Goal: Find specific page/section: Find specific page/section

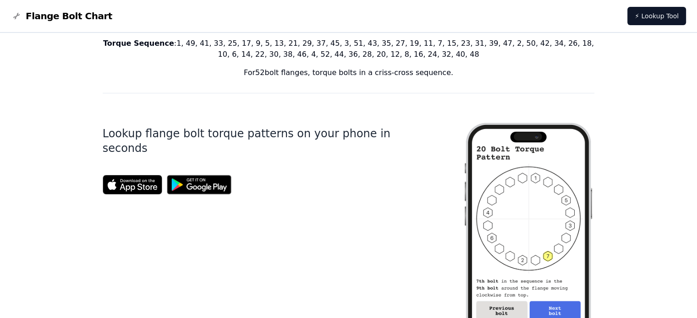
scroll to position [319, 0]
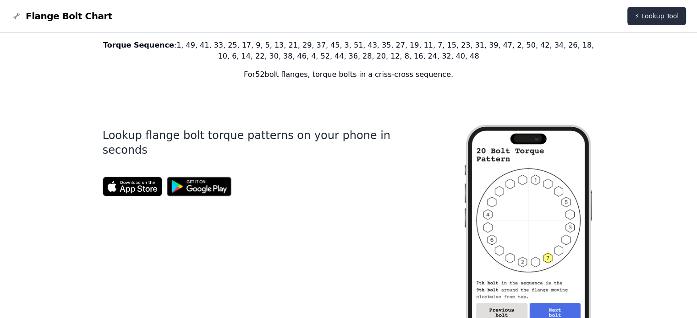
click at [648, 17] on link "⚡ Lookup Tool" at bounding box center [656, 16] width 59 height 18
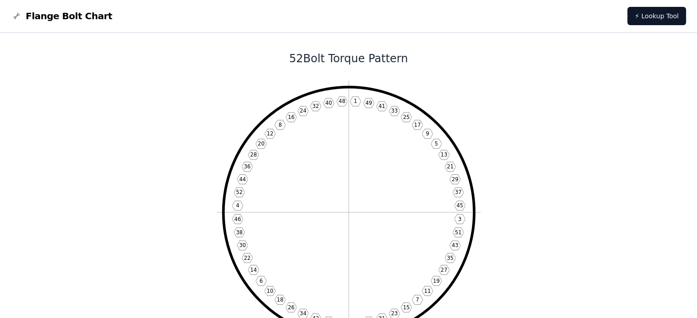
click at [55, 16] on span "Flange Bolt Chart" at bounding box center [69, 16] width 87 height 13
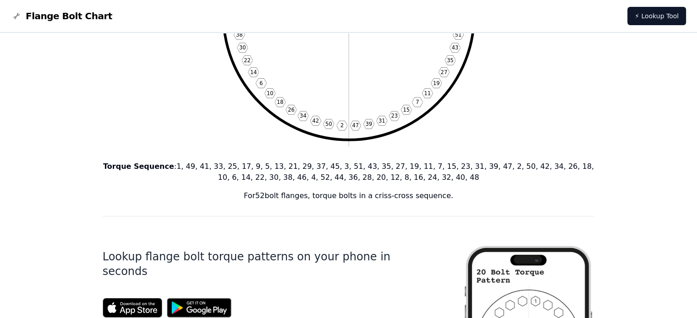
scroll to position [366, 0]
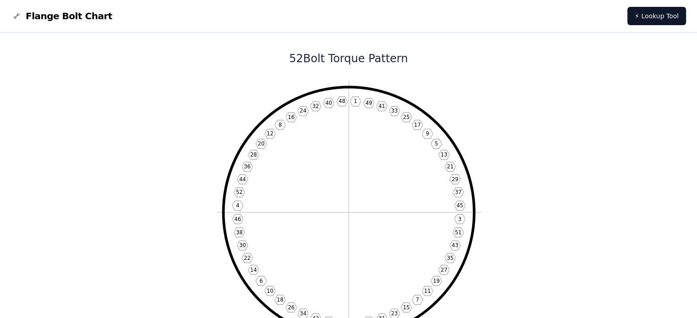
drag, startPoint x: 555, startPoint y: 103, endPoint x: 544, endPoint y: 89, distance: 18.2
drag, startPoint x: 493, startPoint y: 114, endPoint x: 497, endPoint y: 99, distance: 15.8
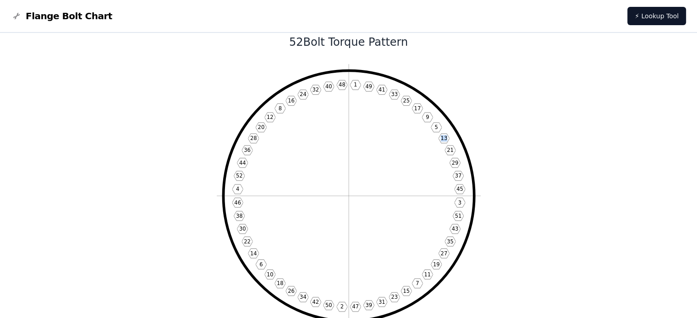
scroll to position [17, 0]
